Goal: Check status: Check status

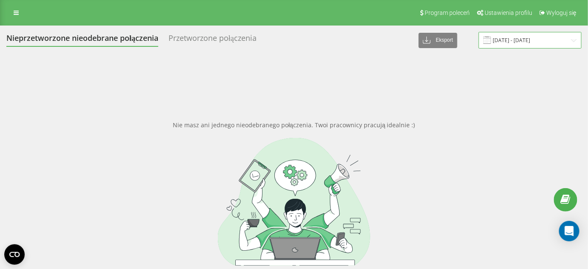
click at [528, 42] on input "11.03.2025 - 11.04.2025" at bounding box center [529, 40] width 103 height 17
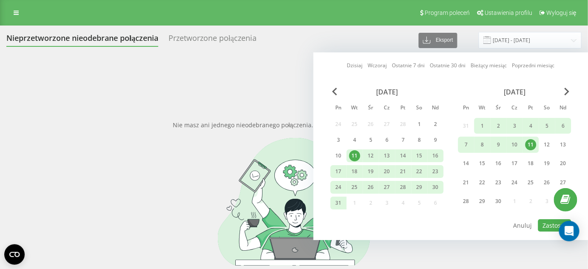
click at [562, 91] on div "kwiecień 2025" at bounding box center [514, 92] width 113 height 9
click at [565, 91] on span "Next Month" at bounding box center [566, 92] width 5 height 8
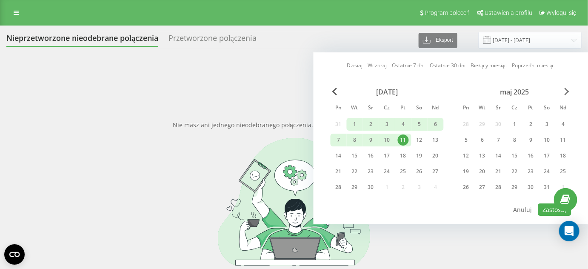
click at [565, 91] on span "Next Month" at bounding box center [566, 92] width 5 height 8
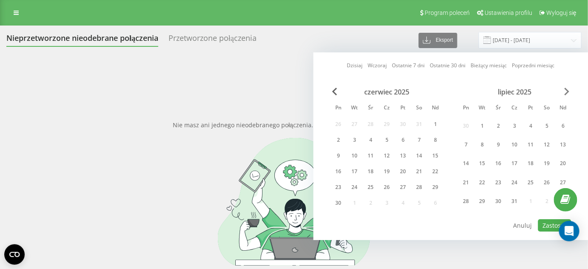
click at [565, 91] on span "Next Month" at bounding box center [566, 92] width 5 height 8
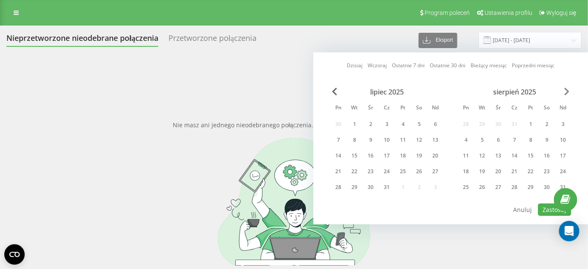
click at [568, 91] on span "Next Month" at bounding box center [566, 92] width 5 height 8
click at [563, 91] on div "wrzesień 2025" at bounding box center [514, 92] width 113 height 9
click at [471, 122] on div "1" at bounding box center [466, 124] width 16 height 13
click at [484, 183] on div "30" at bounding box center [482, 187] width 11 height 11
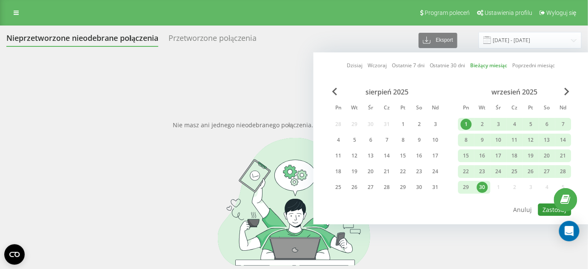
click at [548, 213] on button "Zastosuj" at bounding box center [554, 209] width 33 height 12
type input "01.09.2025 - 30.09.2025"
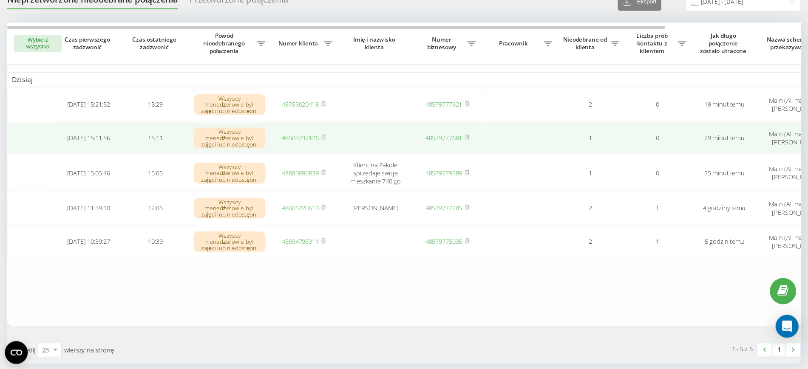
scroll to position [33, 0]
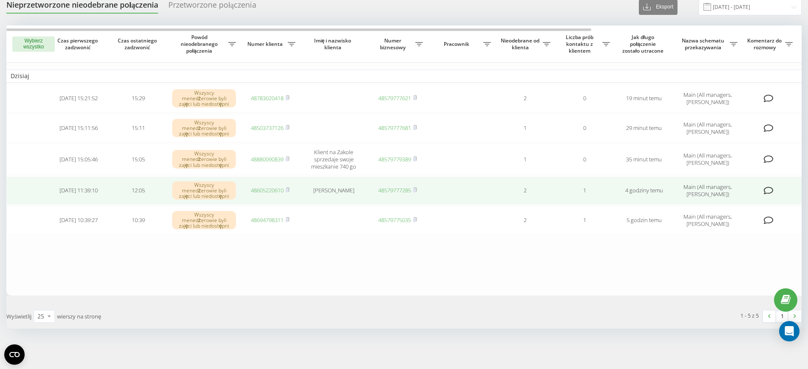
click at [265, 194] on link "48605220610" at bounding box center [267, 191] width 33 height 8
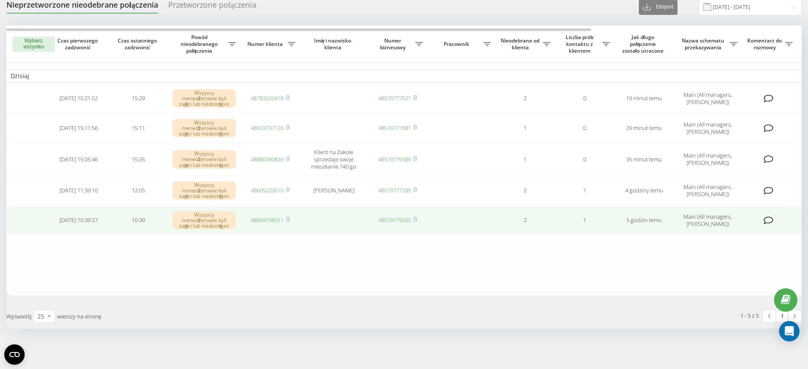
click at [270, 220] on link "48694798311" at bounding box center [267, 220] width 33 height 8
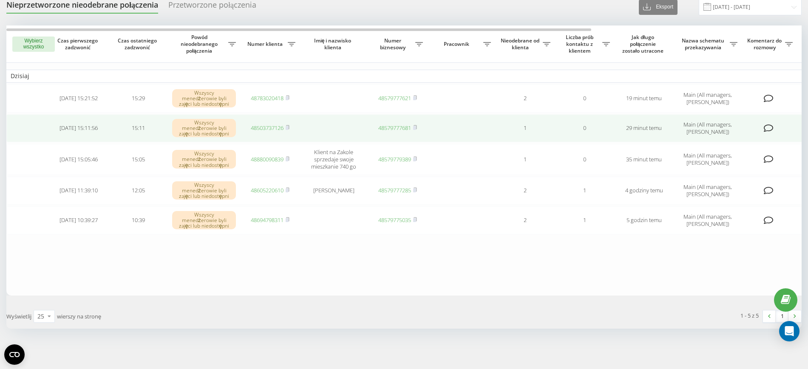
click at [269, 123] on td "48503737126" at bounding box center [270, 128] width 60 height 28
click at [270, 123] on td "48503737126" at bounding box center [270, 128] width 60 height 28
click at [275, 128] on link "48503737126" at bounding box center [267, 128] width 33 height 8
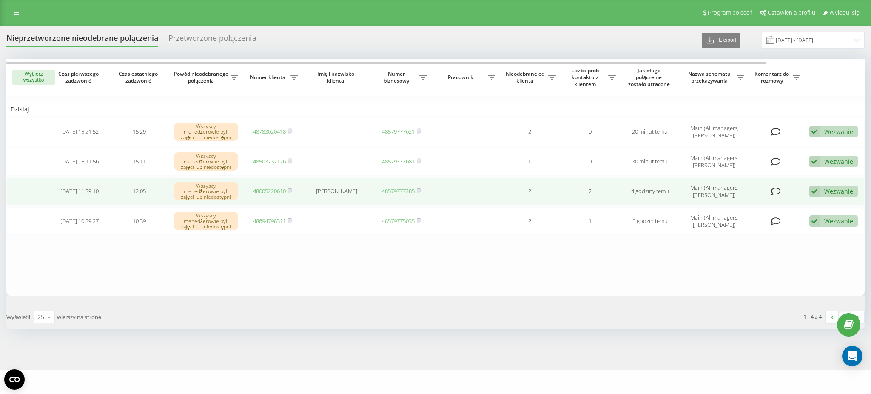
click at [816, 189] on div "Wezwanie" at bounding box center [838, 191] width 29 height 8
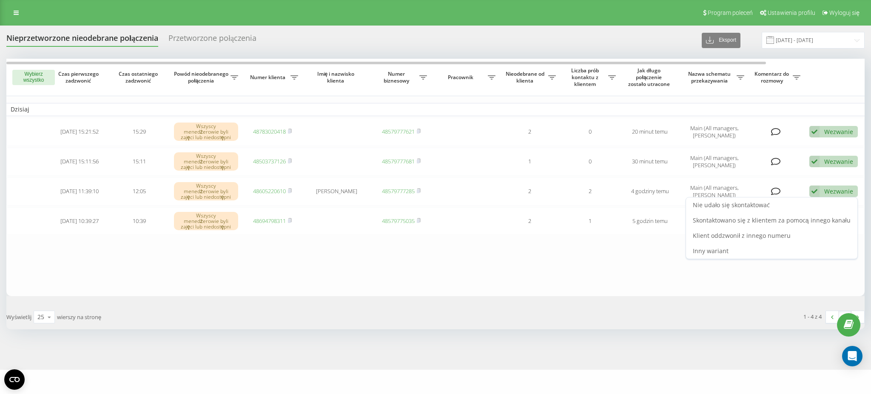
drag, startPoint x: 832, startPoint y: 207, endPoint x: 832, endPoint y: 203, distance: 4.7
click at [816, 204] on div "Nie udało się skontaktować" at bounding box center [771, 204] width 171 height 15
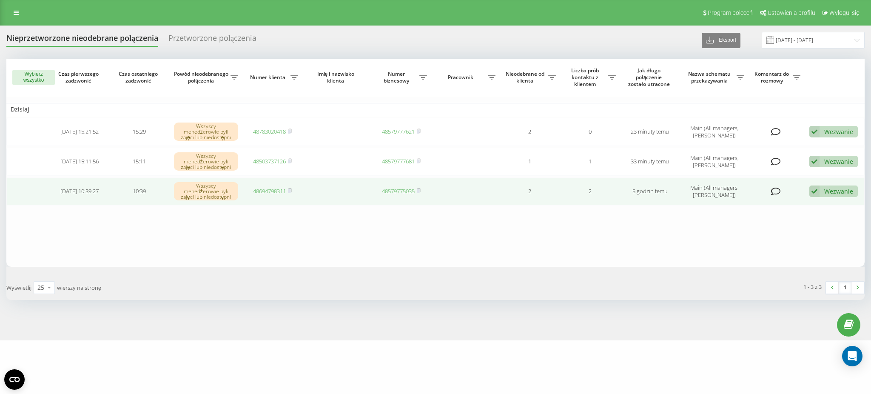
click at [830, 195] on div "Wezwanie Nie udało się skontaktować Skontaktowano się z klientem za pomocą inne…" at bounding box center [833, 190] width 48 height 11
click at [826, 202] on div "Nie udało się skontaktować" at bounding box center [771, 204] width 171 height 15
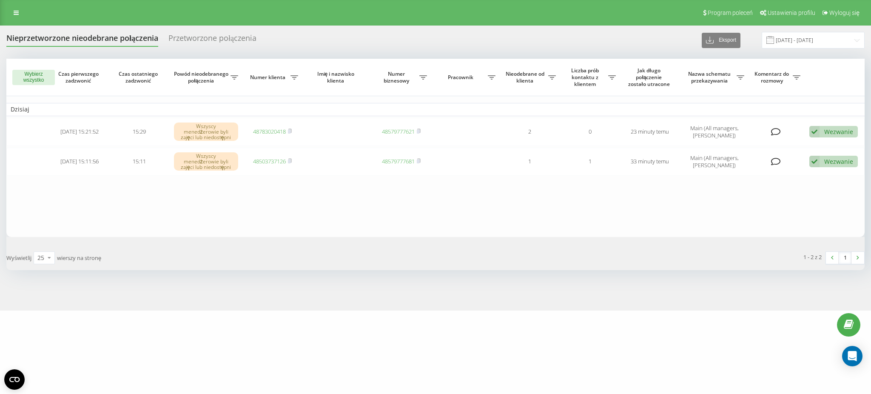
click at [212, 32] on div "Nieprzetworzone nieodebrane połączenia Przetworzone połączenia Eksport .csv .xl…" at bounding box center [435, 40] width 858 height 17
click at [216, 43] on div "Przetworzone połączenia" at bounding box center [212, 40] width 88 height 13
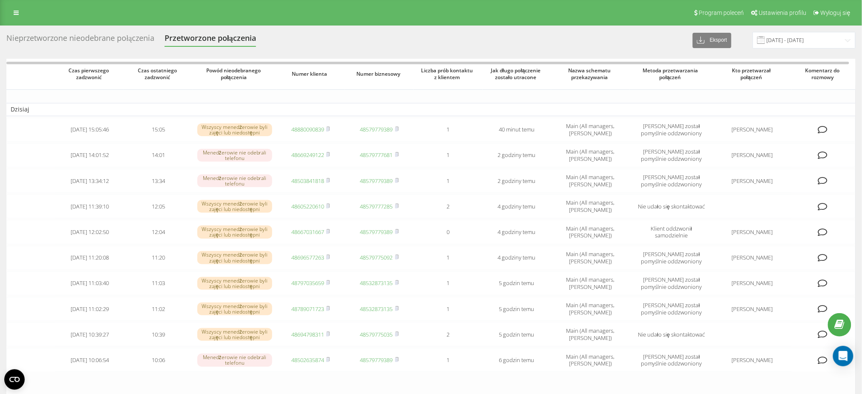
click at [117, 40] on div "Nieprzetworzone nieodebrane połączenia" at bounding box center [80, 40] width 148 height 13
